Goal: Find specific page/section: Locate a particular part of the current website

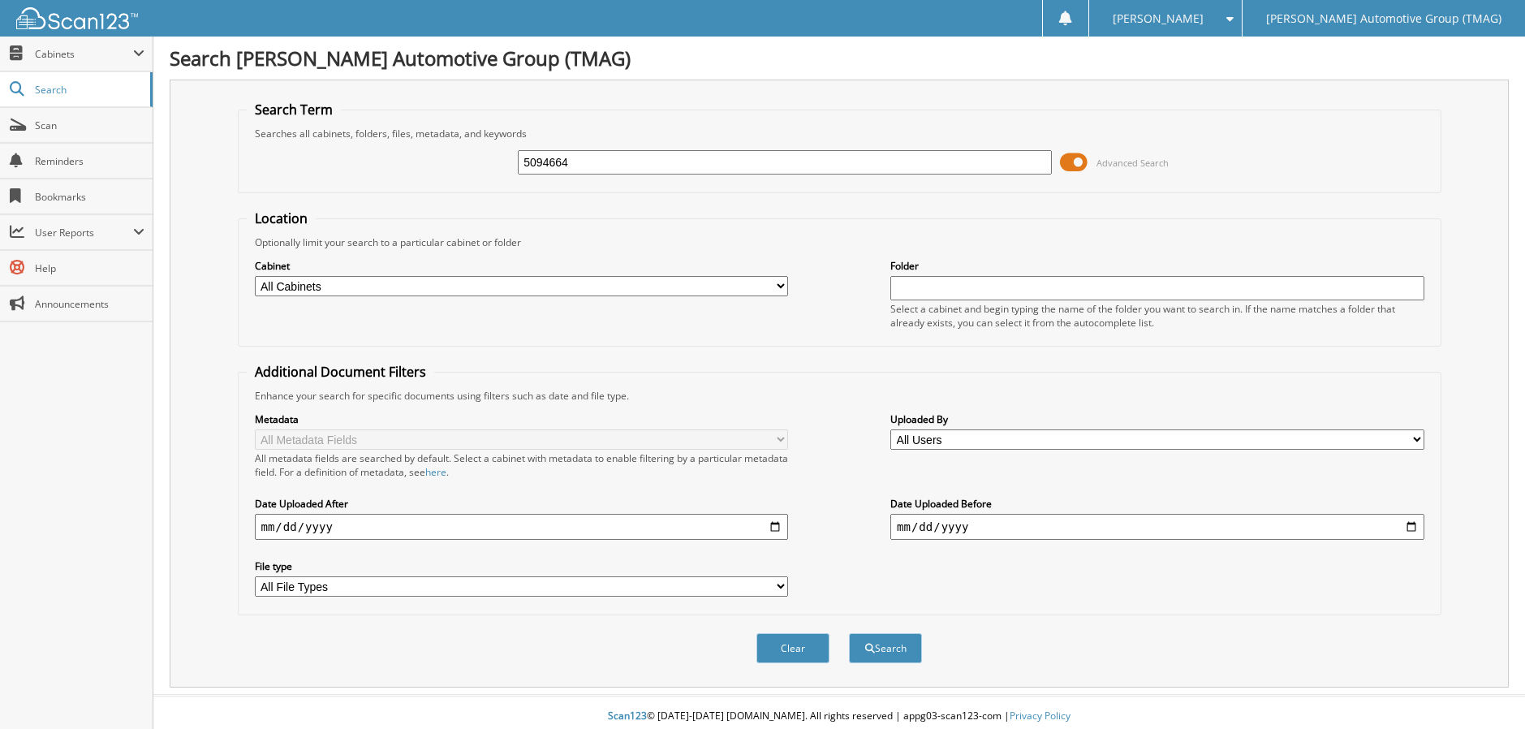
type input "5094664"
click at [849, 633] on button "Search" at bounding box center [885, 648] width 73 height 30
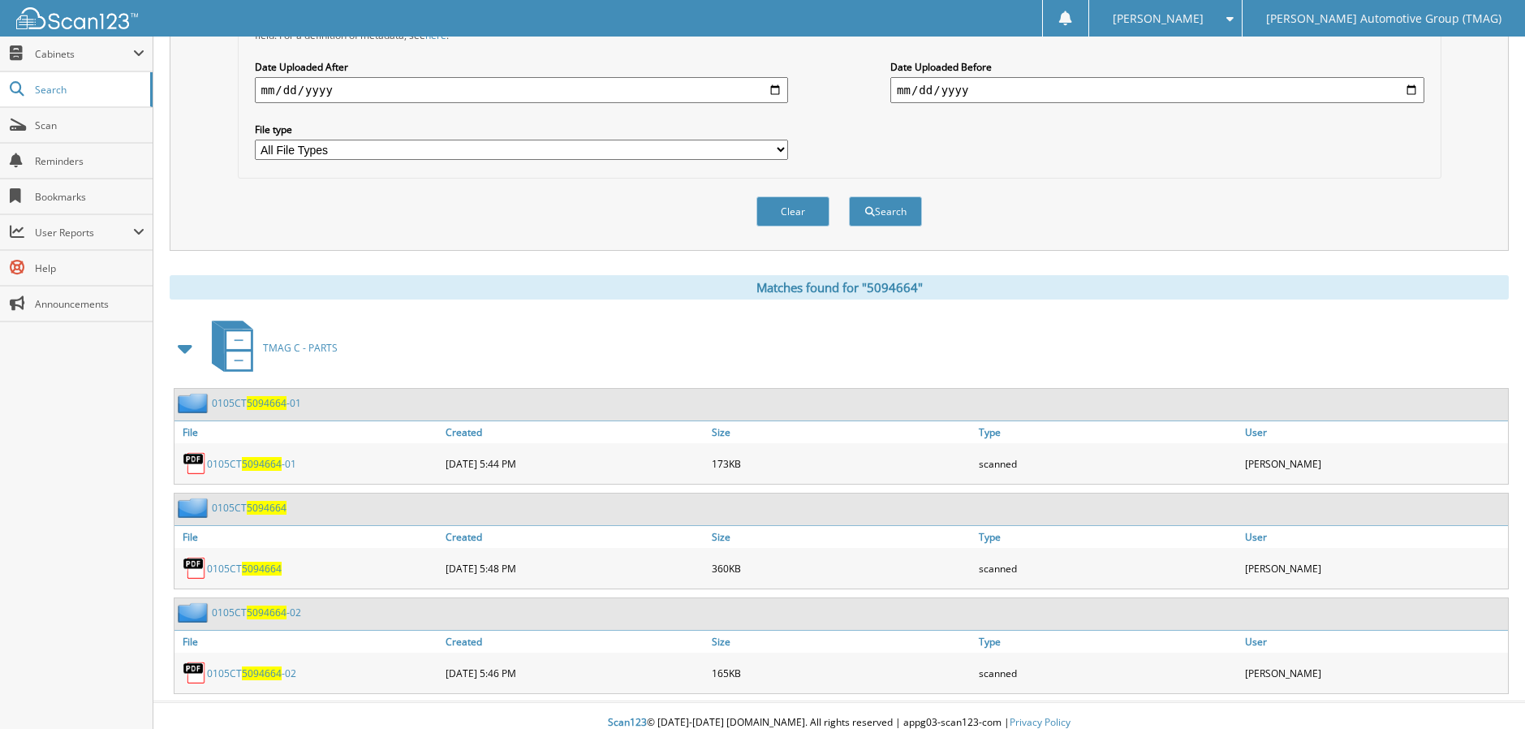
scroll to position [451, 0]
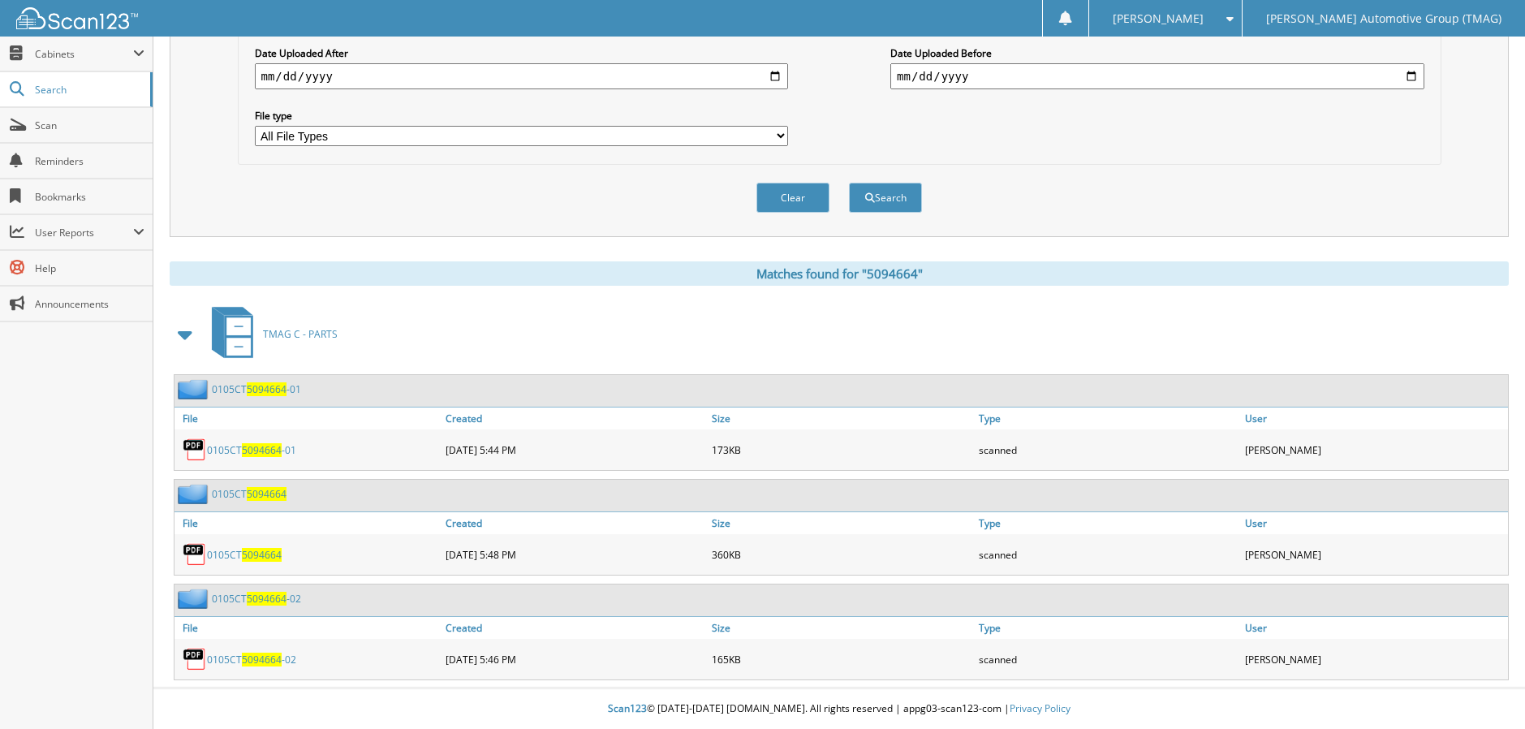
click at [269, 554] on span "5094664" at bounding box center [262, 555] width 40 height 14
click at [262, 452] on span "5094664" at bounding box center [262, 450] width 40 height 14
click at [250, 555] on span "5094664" at bounding box center [262, 555] width 40 height 14
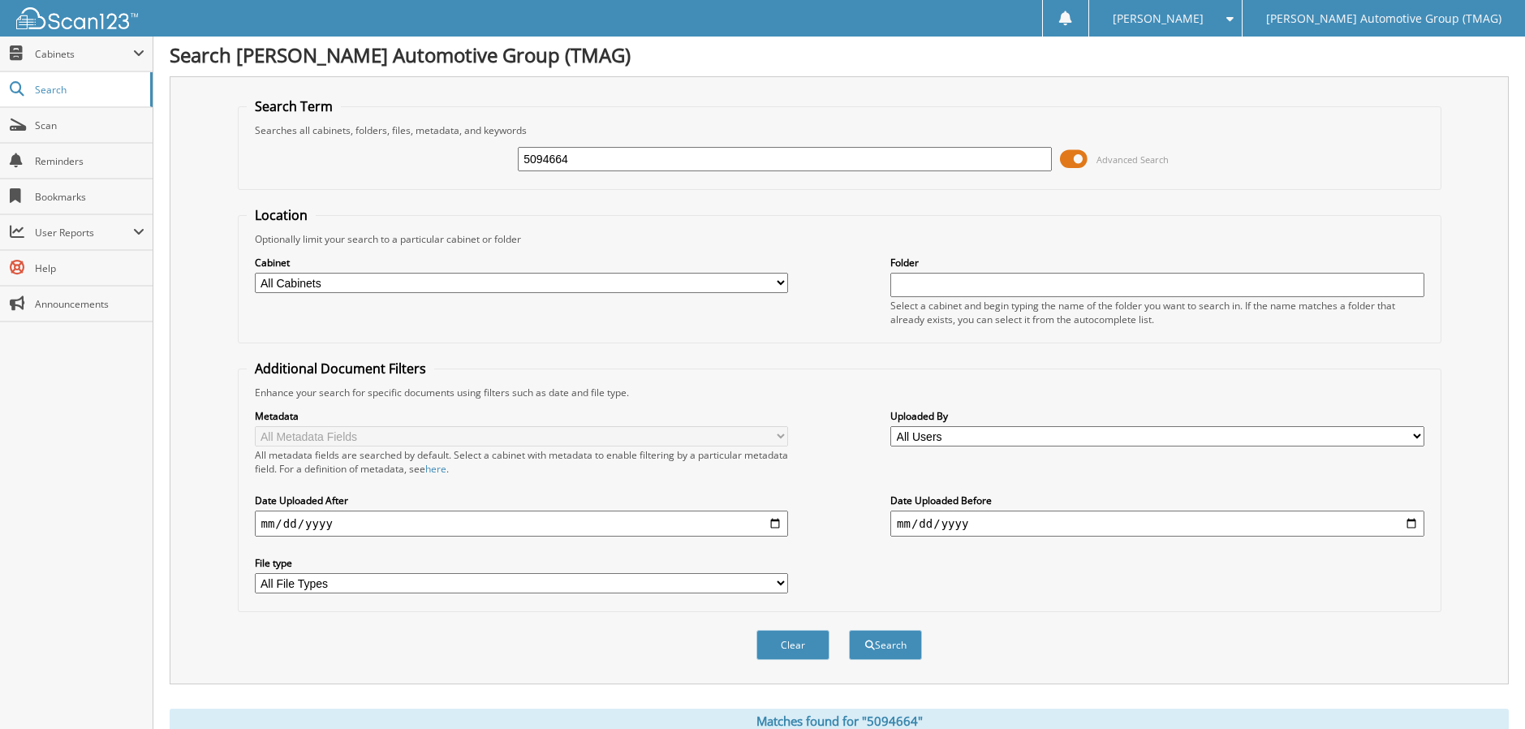
scroll to position [0, 0]
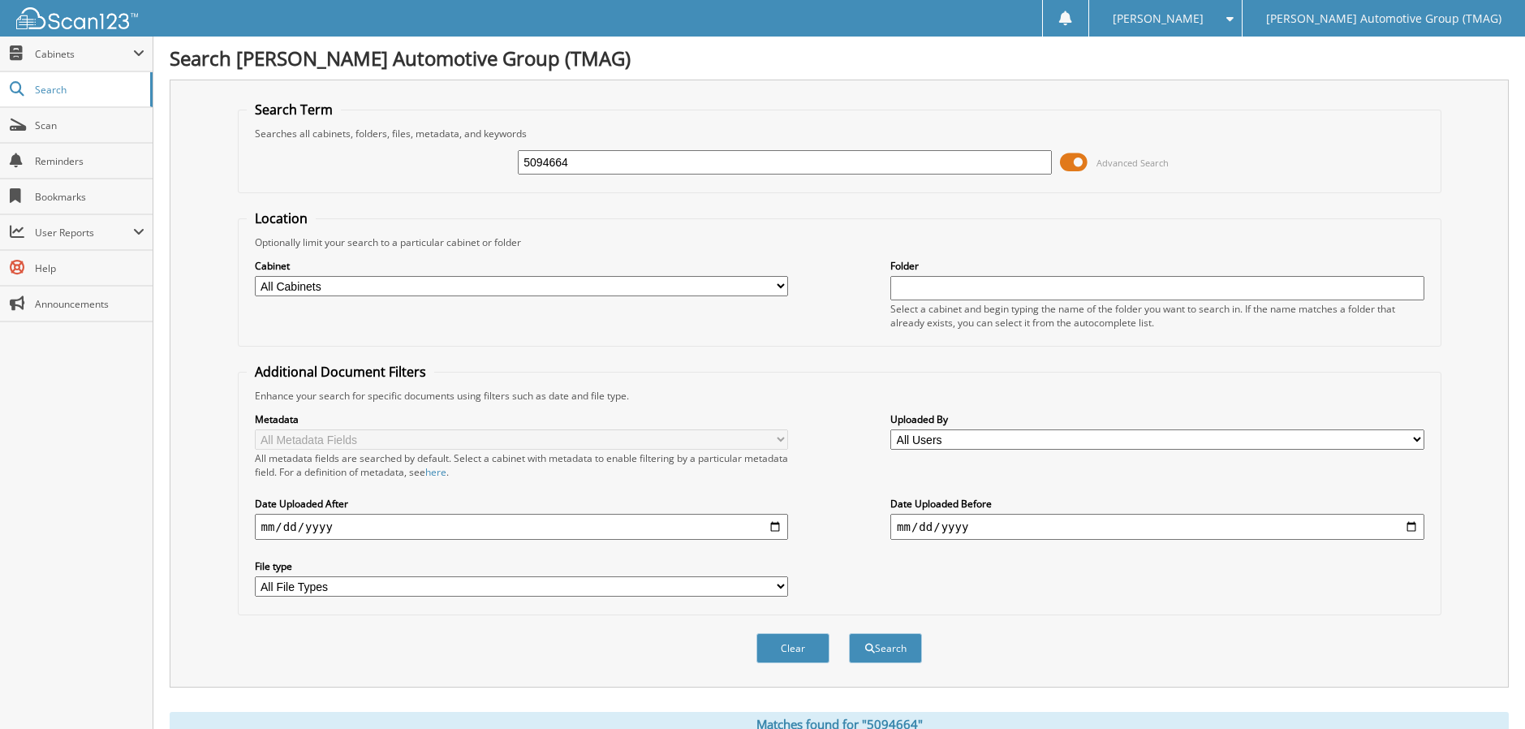
click at [747, 163] on input "5094664" at bounding box center [784, 162] width 533 height 24
type input "5"
type input "5093925"
click at [849, 633] on button "Search" at bounding box center [885, 648] width 73 height 30
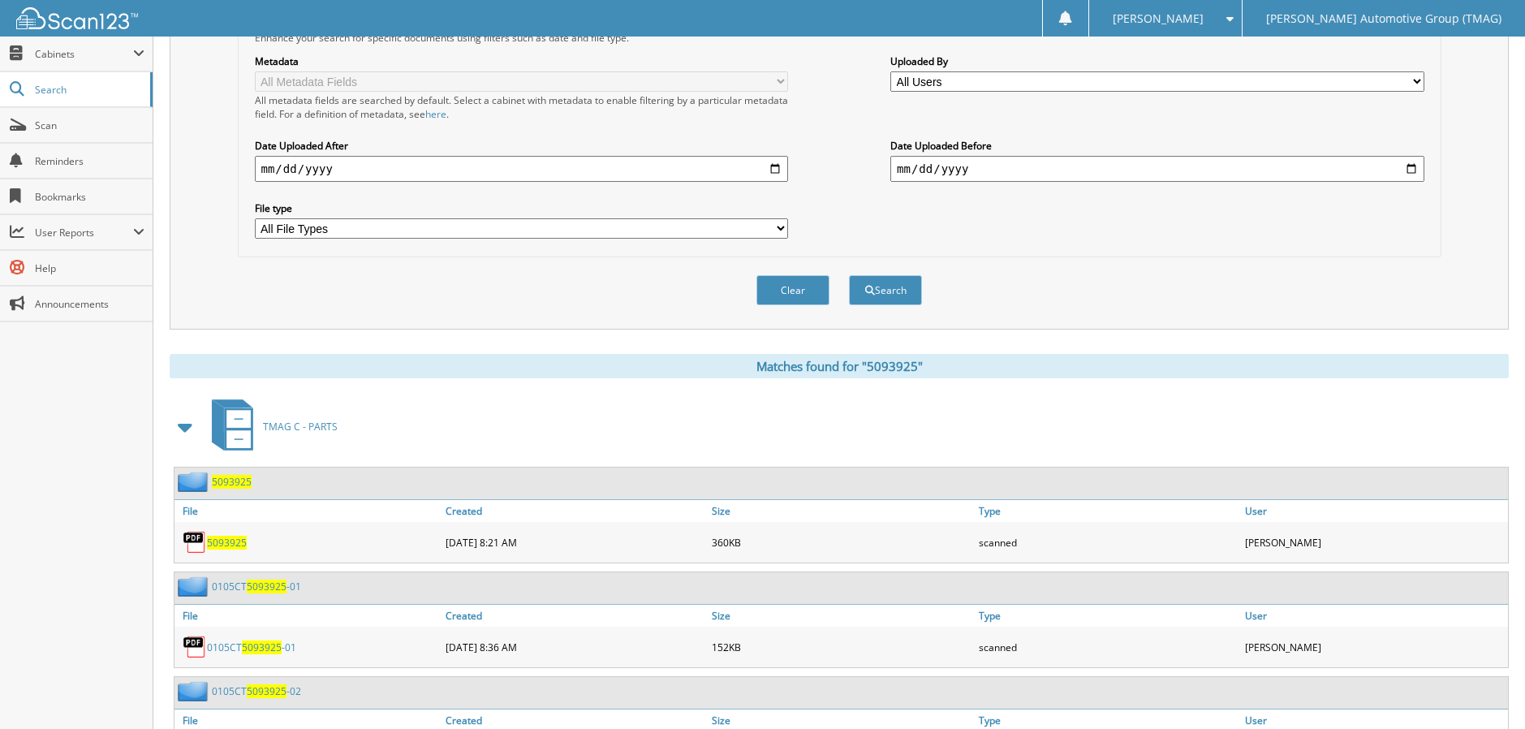
scroll to position [406, 0]
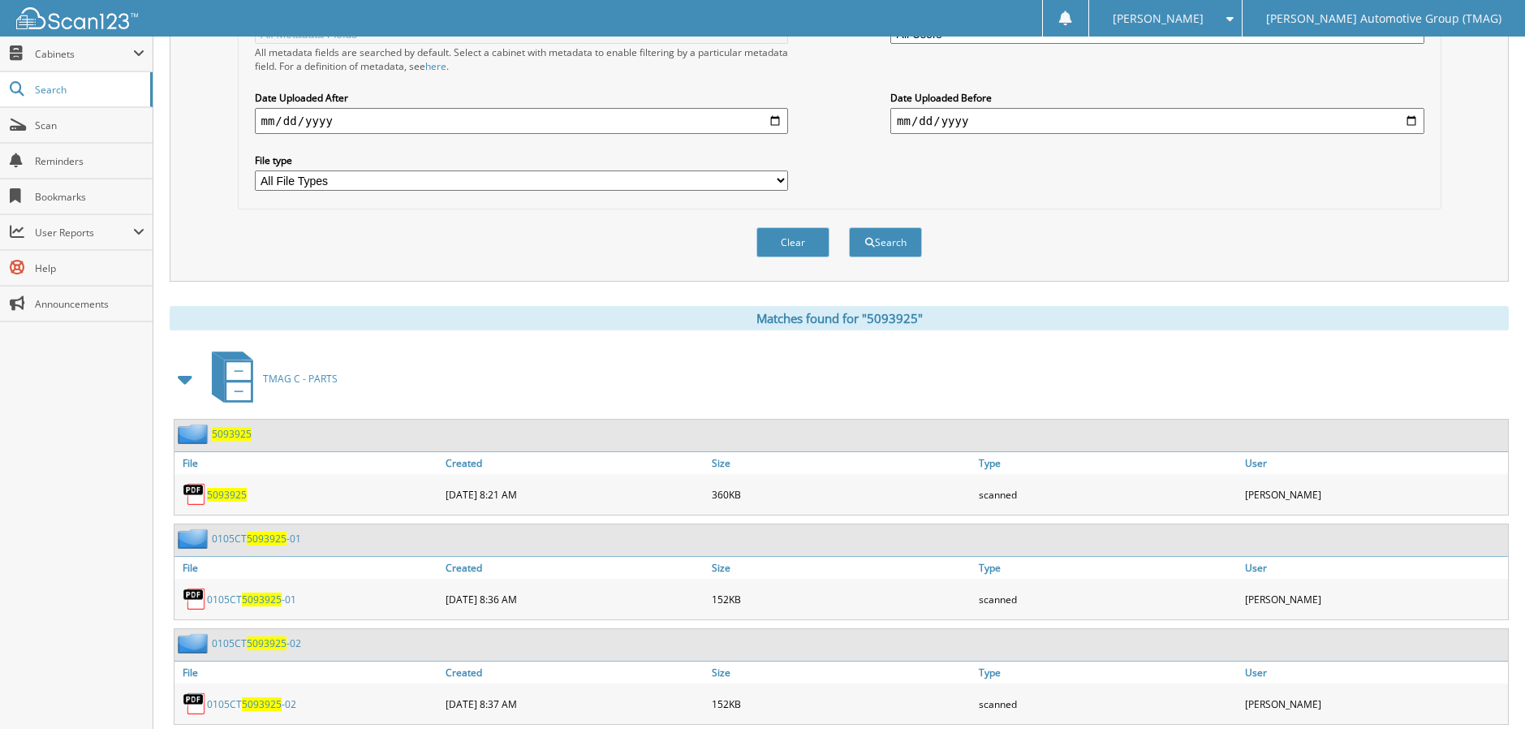
click at [227, 493] on span "5093925" at bounding box center [227, 495] width 40 height 14
